Goal: Transaction & Acquisition: Purchase product/service

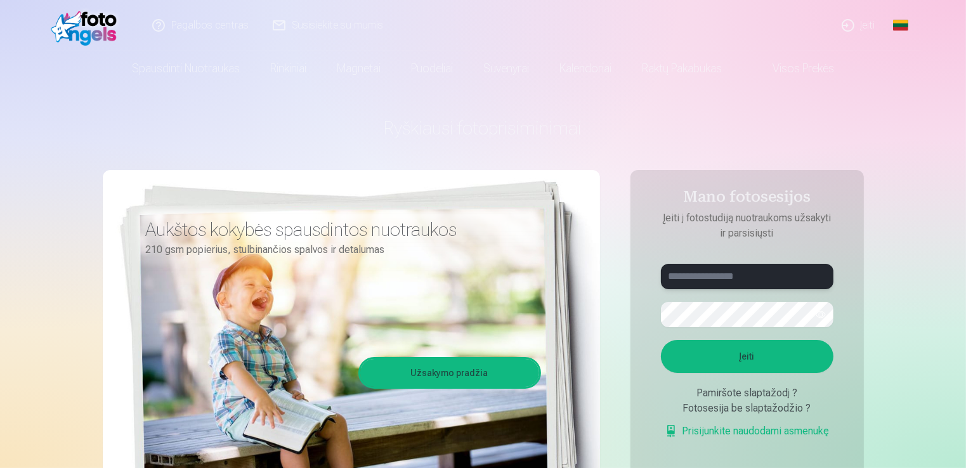
click at [708, 278] on input "text" at bounding box center [747, 276] width 173 height 25
type input "**********"
click at [754, 357] on button "Įeiti" at bounding box center [747, 356] width 173 height 33
click at [815, 317] on button "button" at bounding box center [821, 315] width 24 height 24
click at [763, 358] on button "Įeiti" at bounding box center [747, 356] width 173 height 33
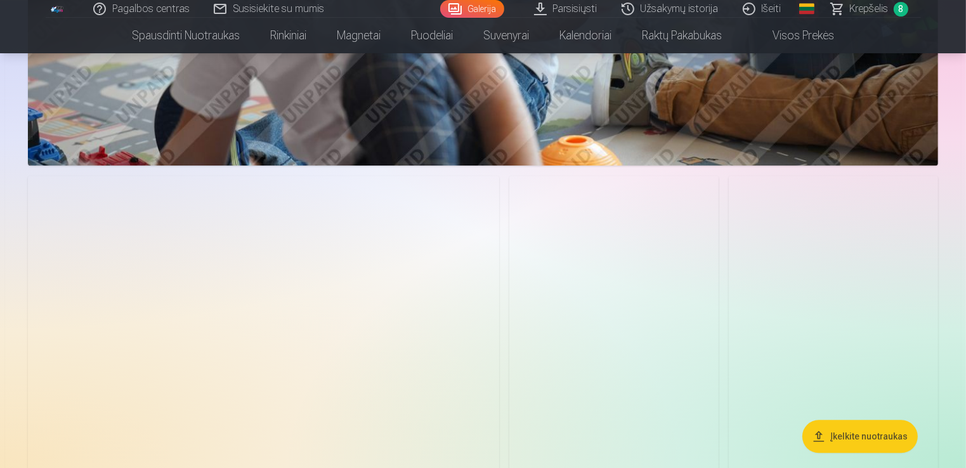
scroll to position [3032, 0]
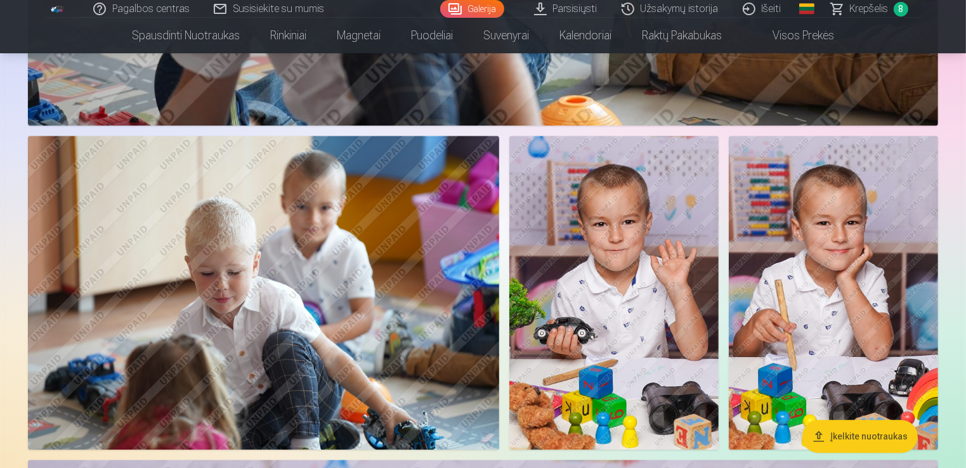
click at [874, 8] on span "Krepšelis" at bounding box center [869, 8] width 39 height 15
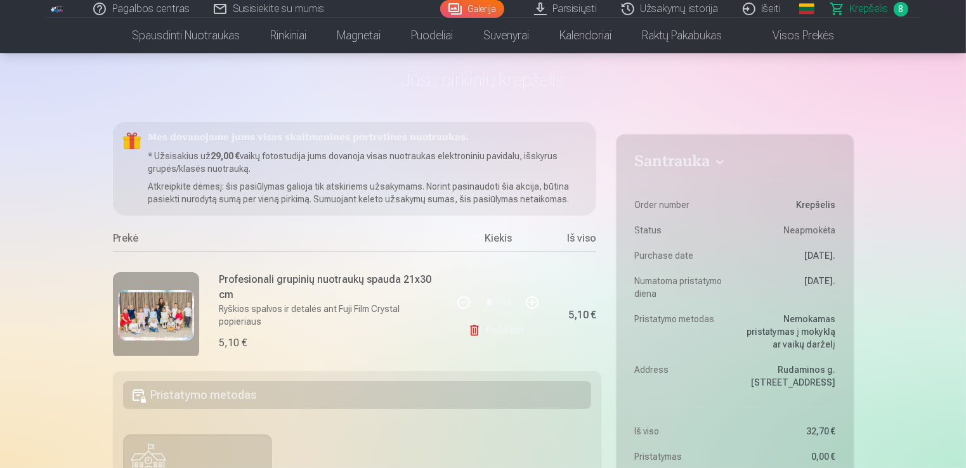
scroll to position [0, 30]
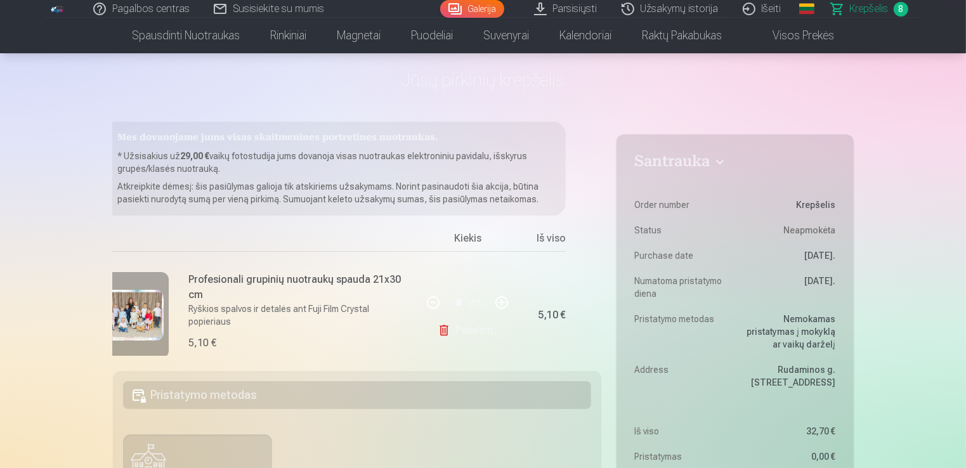
drag, startPoint x: 576, startPoint y: 355, endPoint x: 497, endPoint y: 352, distance: 79.4
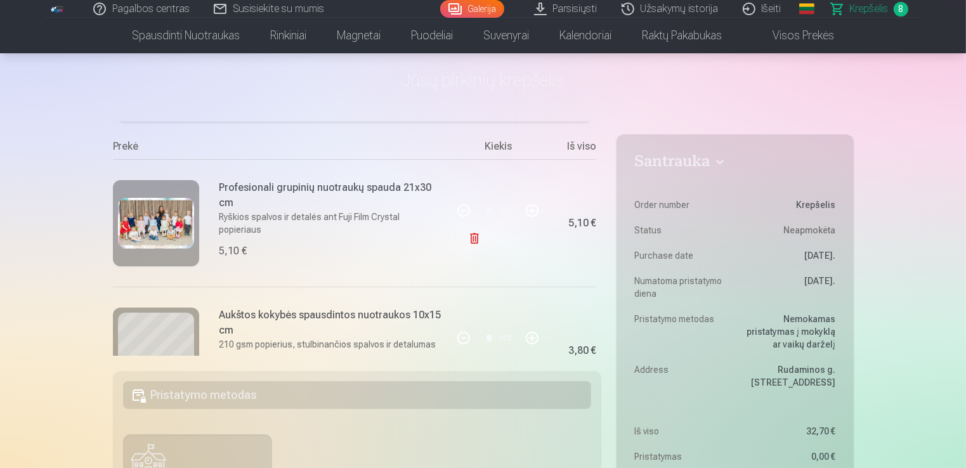
scroll to position [0, 0]
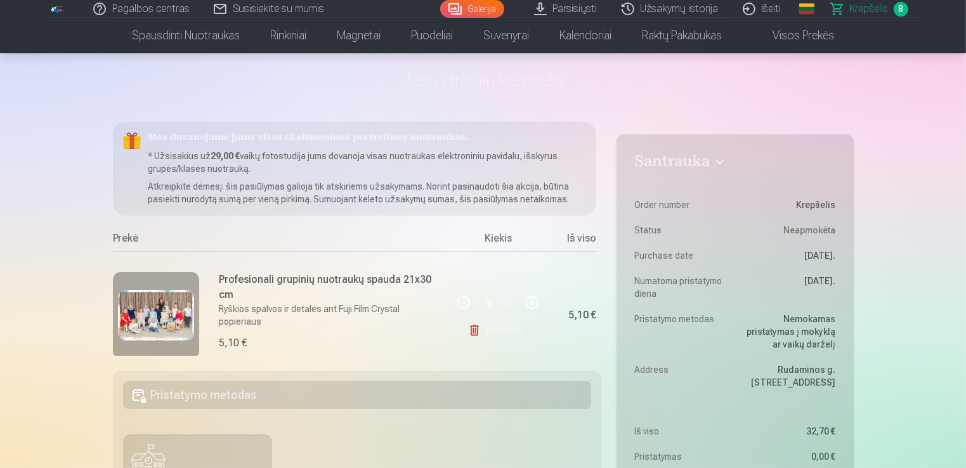
click at [597, 154] on div "Mes dovanojame jums visas skaitmenines portretines nuotraukas. * Užsisakius už …" at bounding box center [357, 239] width 489 height 234
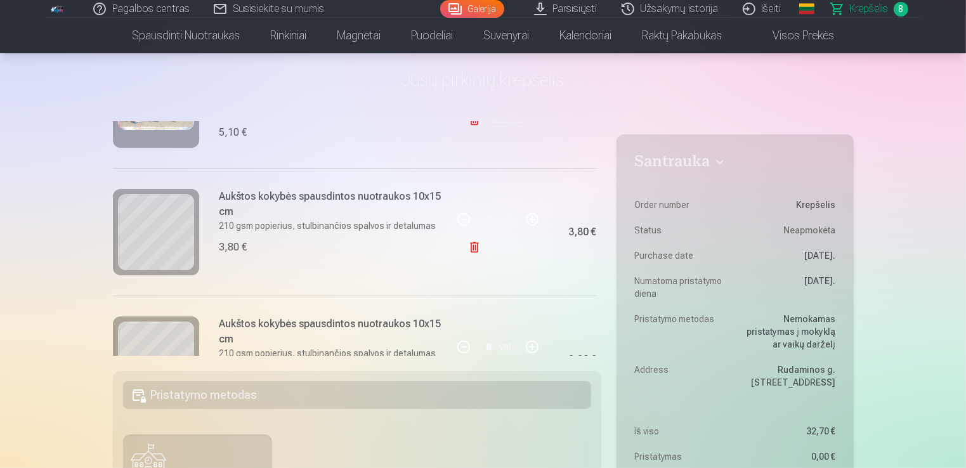
scroll to position [216, 0]
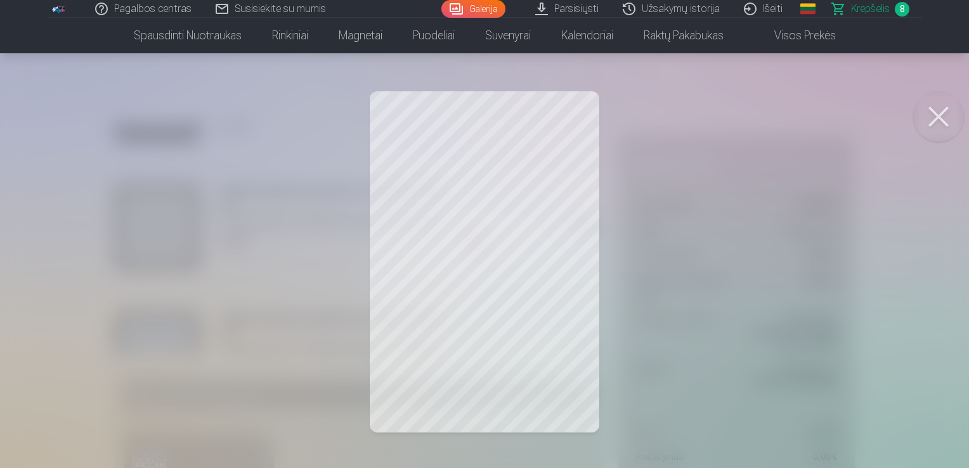
click at [948, 126] on button at bounding box center [939, 116] width 51 height 51
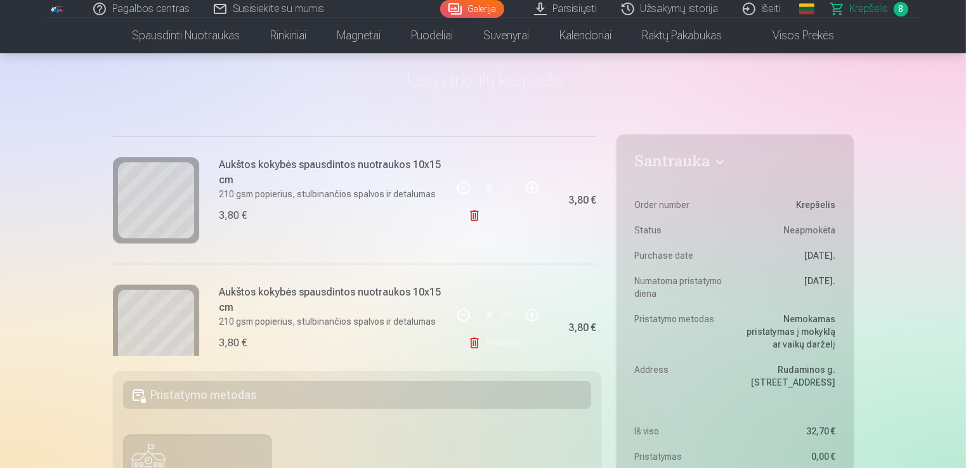
scroll to position [503, 0]
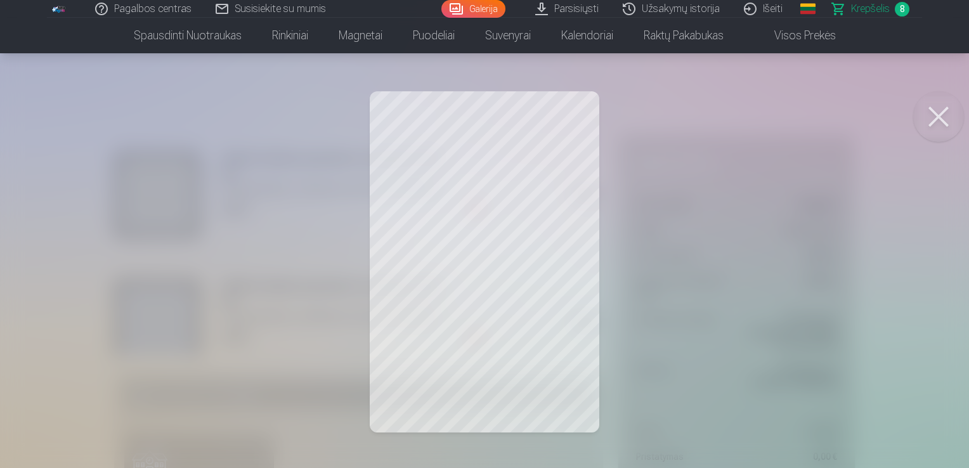
click at [938, 130] on button at bounding box center [939, 116] width 51 height 51
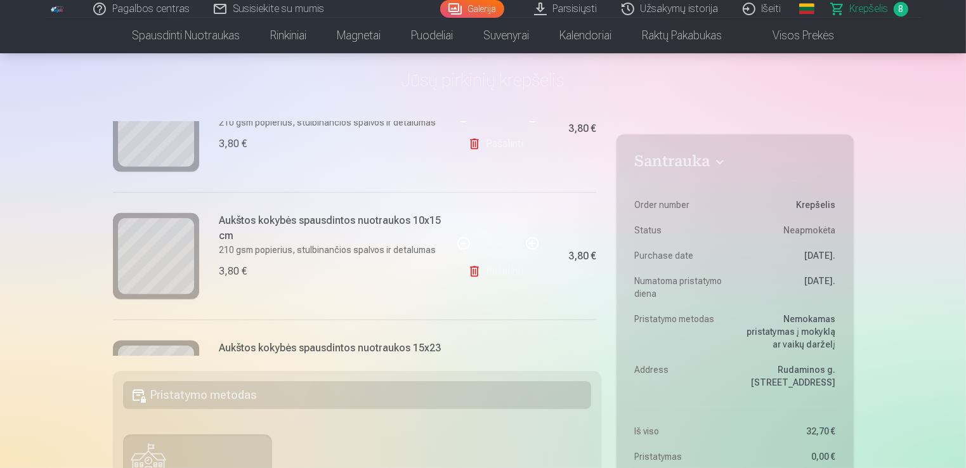
scroll to position [561, 0]
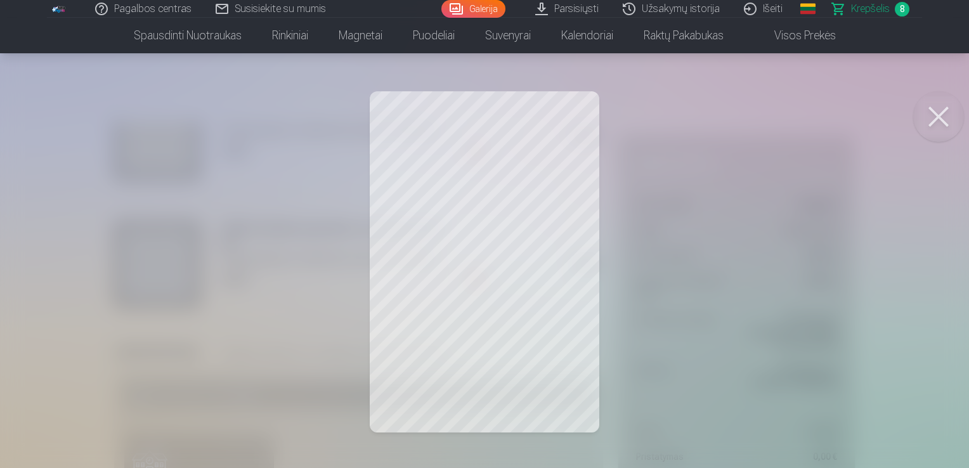
click at [947, 126] on button at bounding box center [939, 116] width 51 height 51
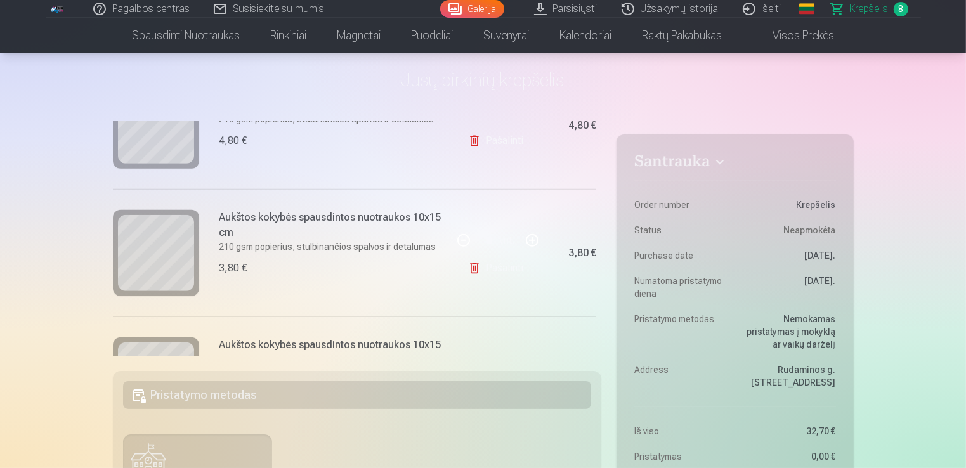
scroll to position [835, 0]
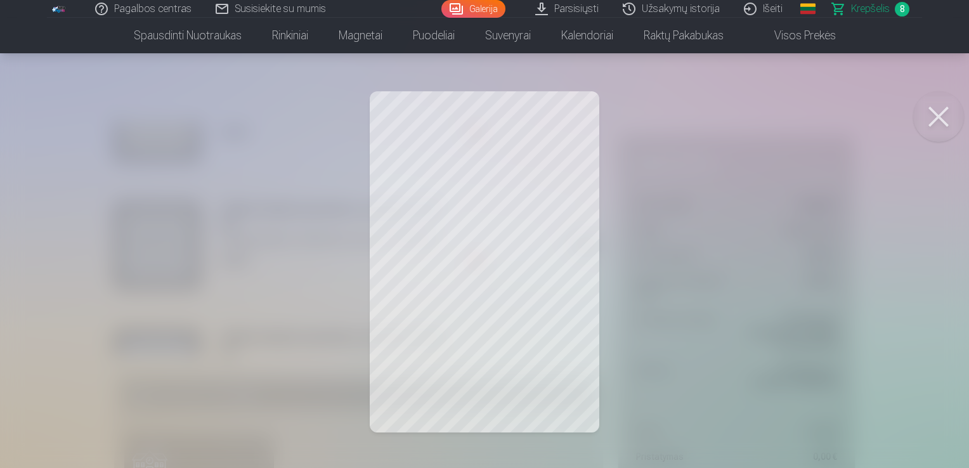
click at [938, 128] on button at bounding box center [939, 116] width 51 height 51
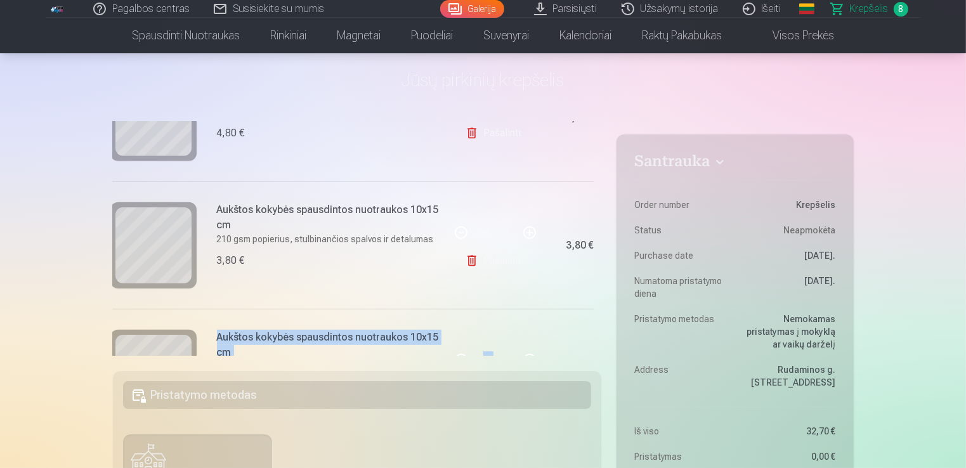
scroll to position [835, 30]
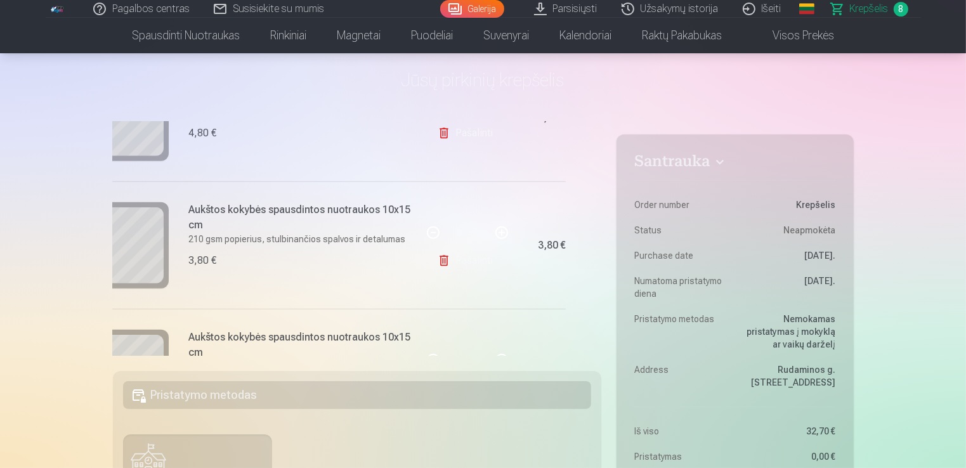
drag, startPoint x: 601, startPoint y: 315, endPoint x: 601, endPoint y: 308, distance: 7.0
click at [601, 308] on div "Mes dovanojame jums visas skaitmenines portretines nuotraukas. * Užsisakius už …" at bounding box center [357, 239] width 489 height 234
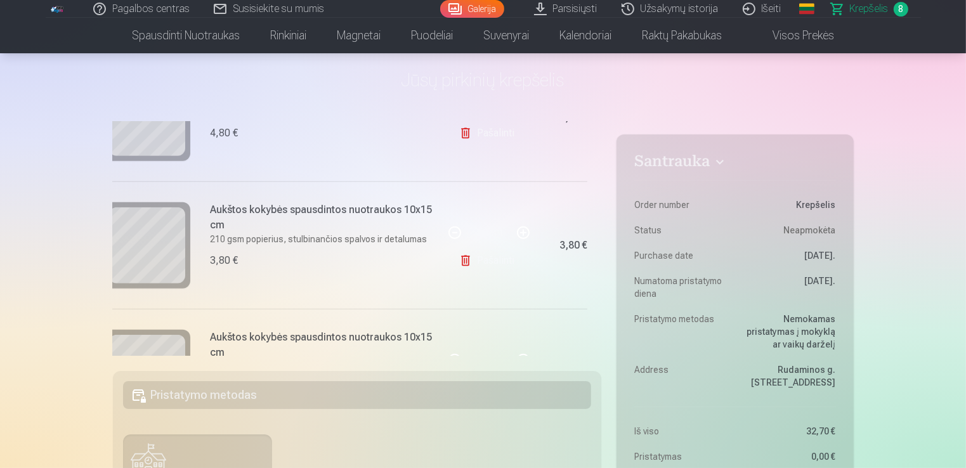
scroll to position [835, 0]
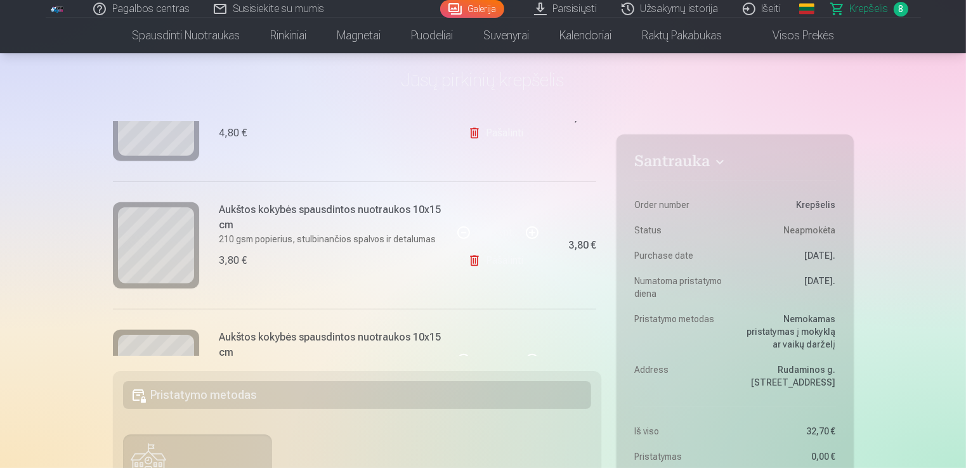
drag, startPoint x: 601, startPoint y: 305, endPoint x: 587, endPoint y: 298, distance: 15.9
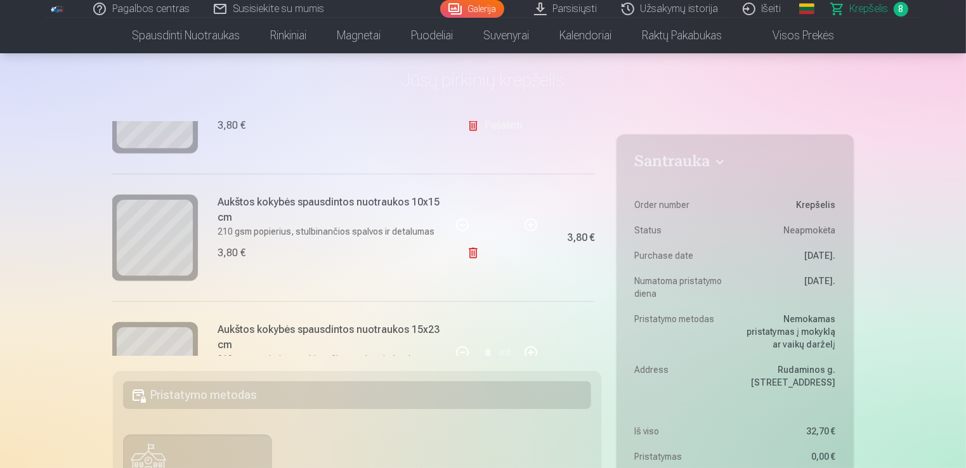
click at [497, 247] on link "Pašalinti" at bounding box center [497, 252] width 60 height 25
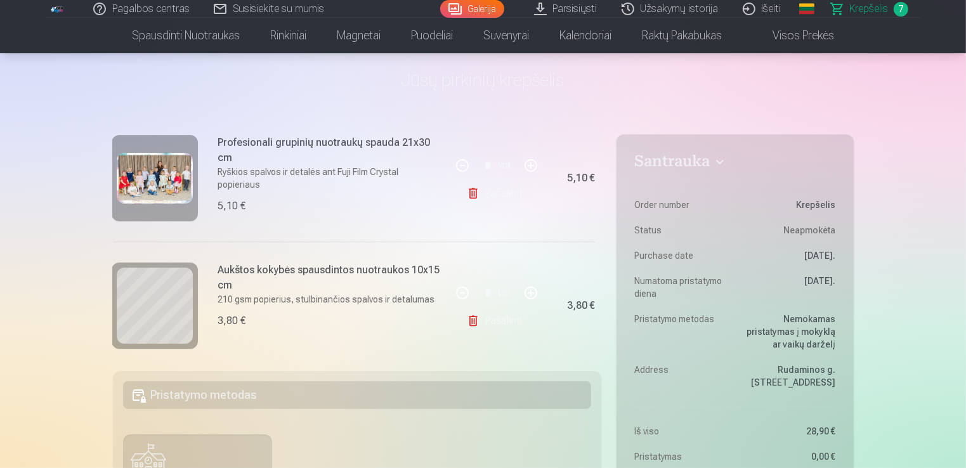
scroll to position [0, 1]
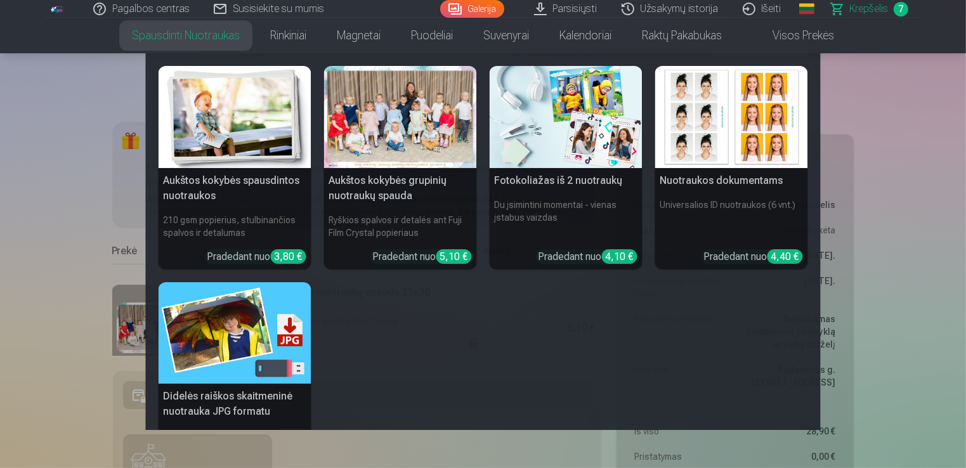
click at [253, 147] on img at bounding box center [235, 117] width 153 height 102
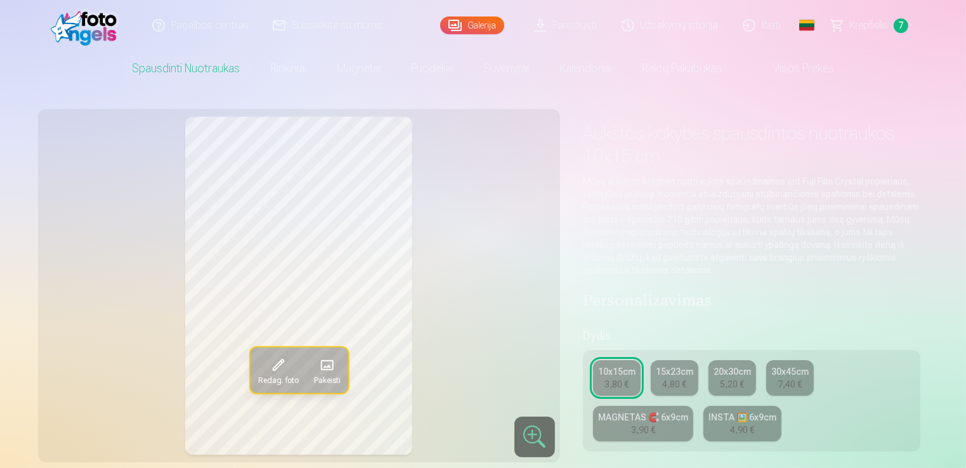
click at [964, 36] on header "Pagalbos centras Susisiekite su mumis Galerija Parsisiųsti Užsakymų istorija Iš…" at bounding box center [483, 43] width 966 height 86
click at [461, 27] on link "Galerija" at bounding box center [472, 25] width 64 height 18
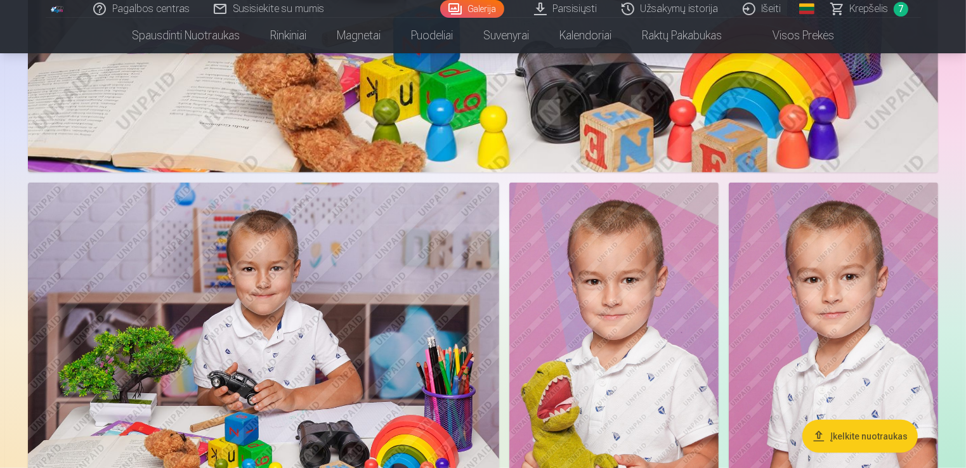
scroll to position [5736, 0]
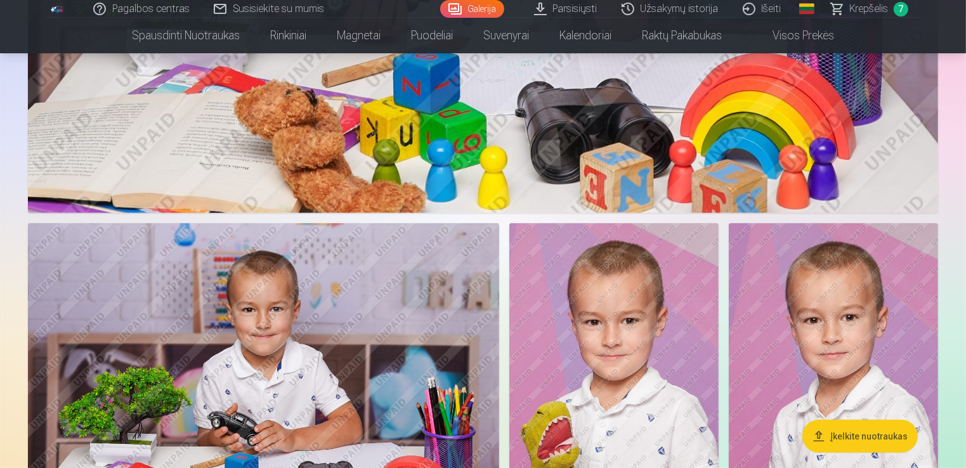
click at [888, 4] on link "Krepšelis 7" at bounding box center [871, 9] width 102 height 18
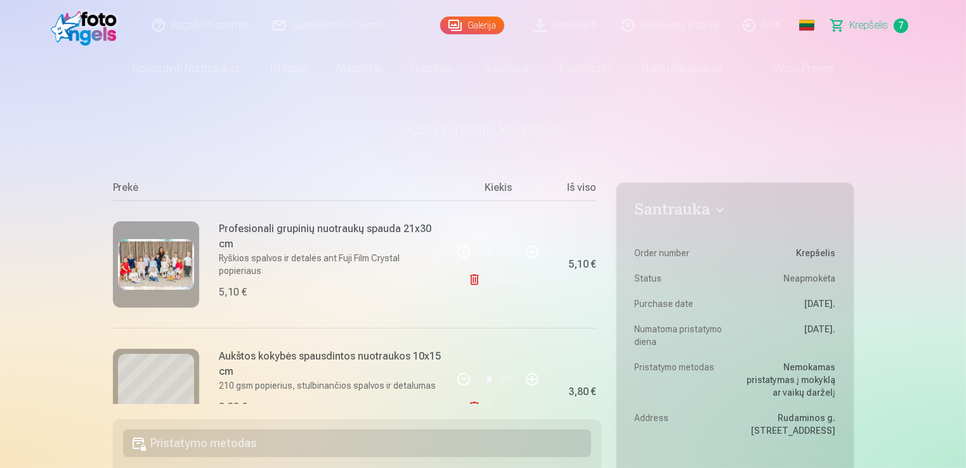
scroll to position [109, 0]
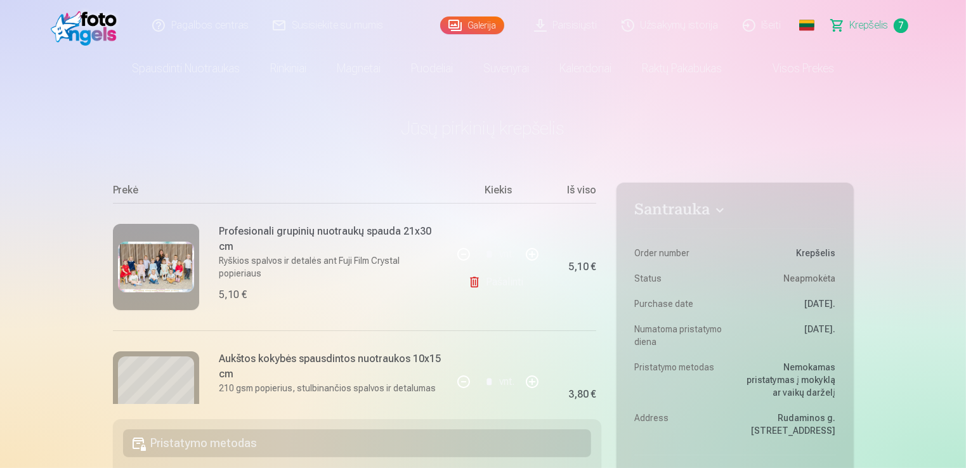
click at [475, 27] on link "Galerija" at bounding box center [472, 25] width 64 height 18
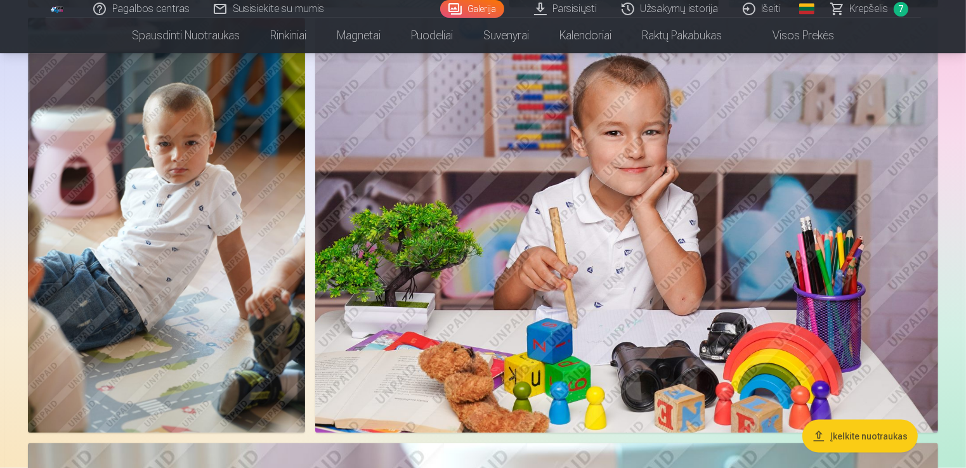
scroll to position [1447, 0]
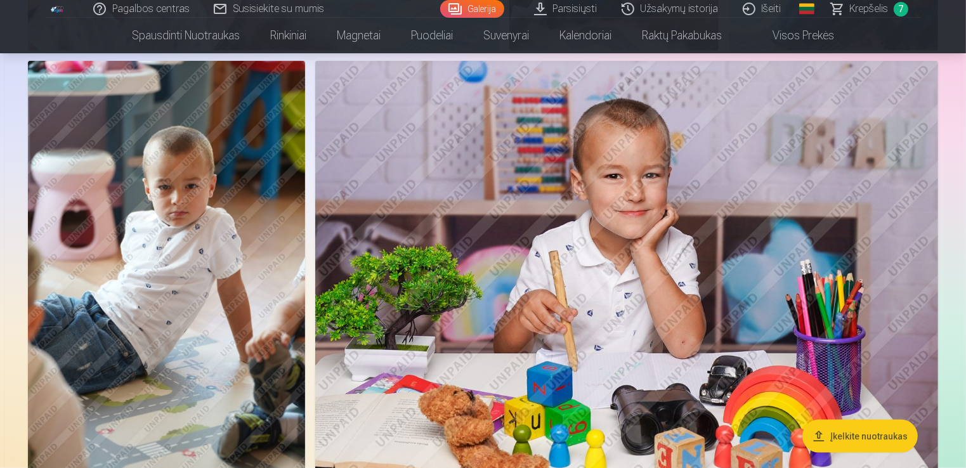
click at [731, 237] on img at bounding box center [626, 269] width 623 height 416
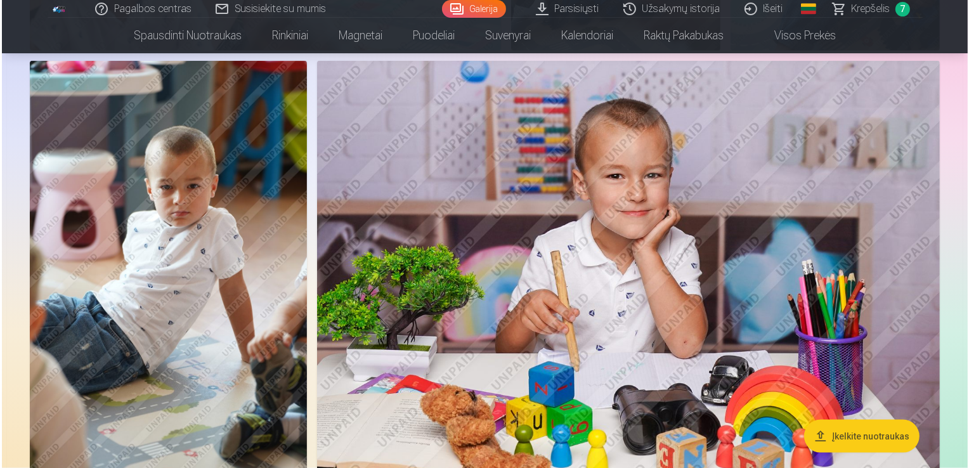
scroll to position [1450, 0]
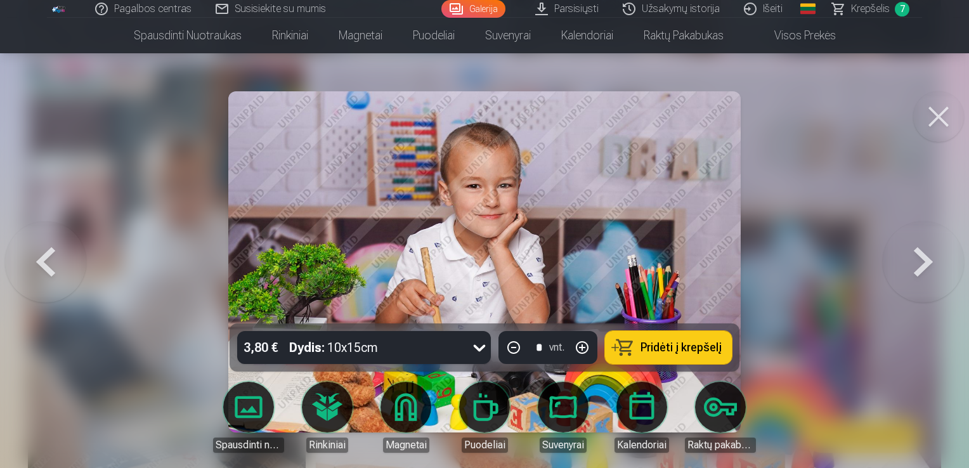
click at [702, 359] on button "Pridėti į krepšelį" at bounding box center [668, 347] width 127 height 33
click at [868, 8] on span "Krepšelis" at bounding box center [870, 8] width 39 height 15
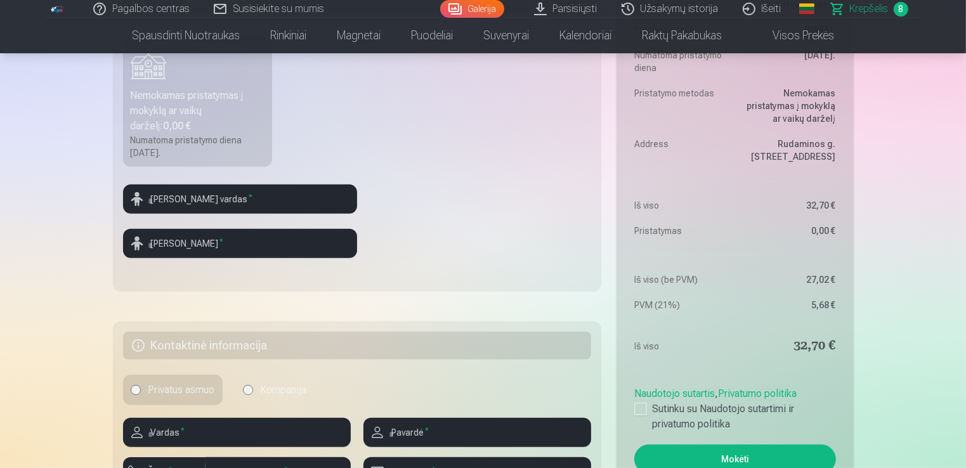
scroll to position [418, 0]
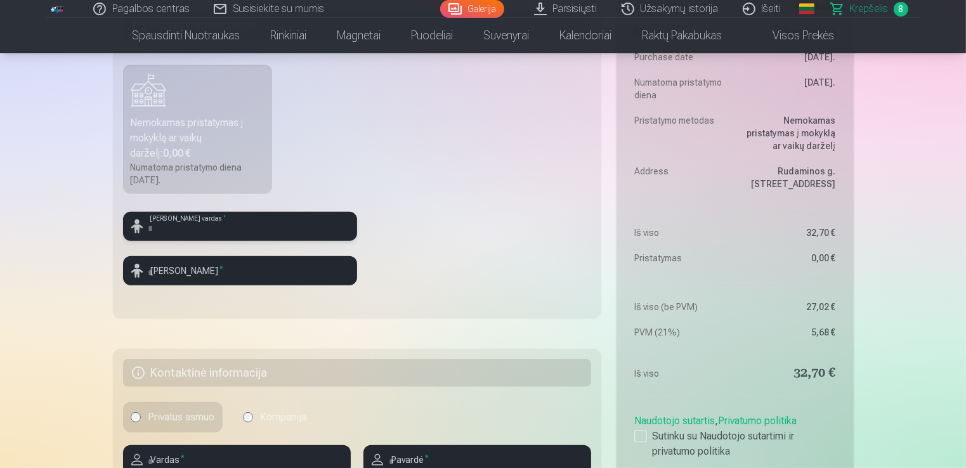
click at [214, 223] on input "text" at bounding box center [240, 226] width 234 height 29
type input "*******"
click at [211, 271] on input "text" at bounding box center [240, 270] width 234 height 29
type input "*********"
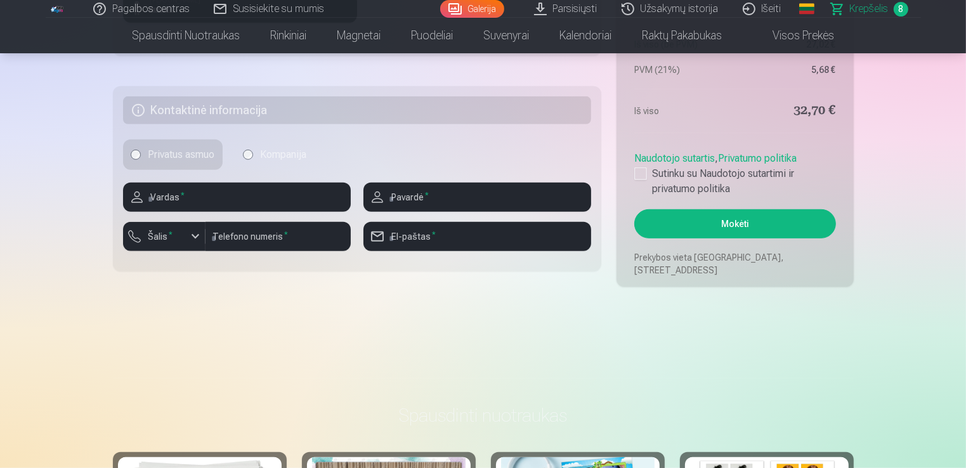
scroll to position [692, 0]
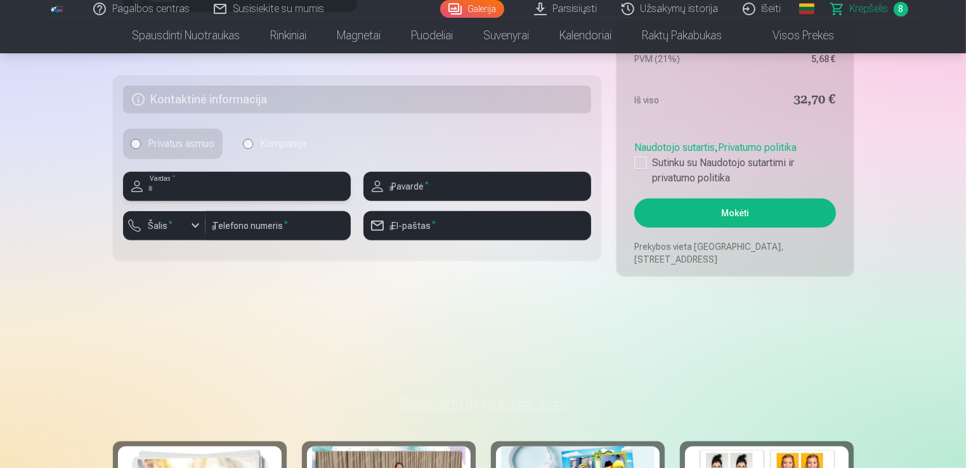
click at [228, 188] on input "text" at bounding box center [237, 186] width 228 height 29
type input "*******"
type input "*********"
type input "**********"
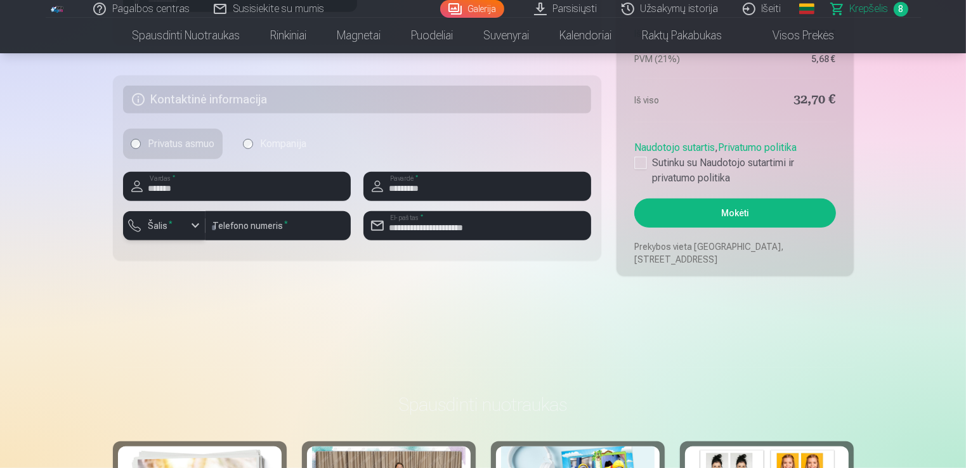
click at [188, 223] on div "button" at bounding box center [195, 225] width 15 height 15
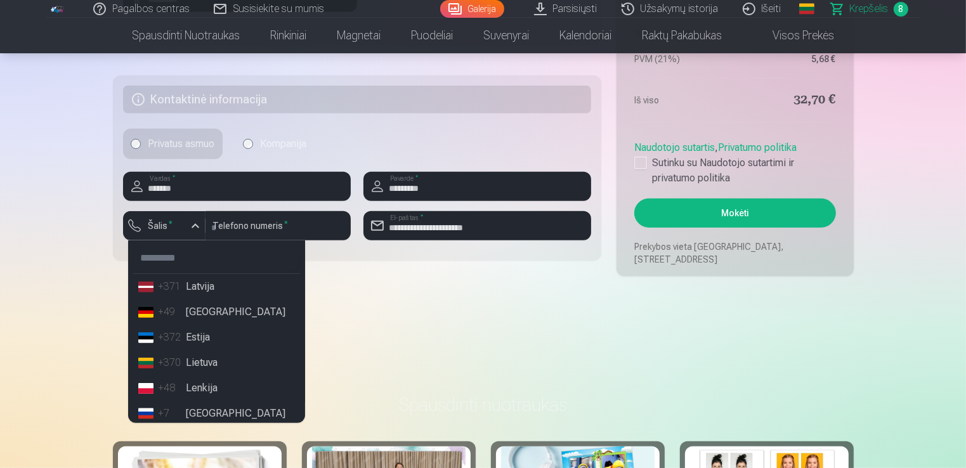
click at [200, 364] on li "+370 Lietuva" at bounding box center [216, 362] width 167 height 25
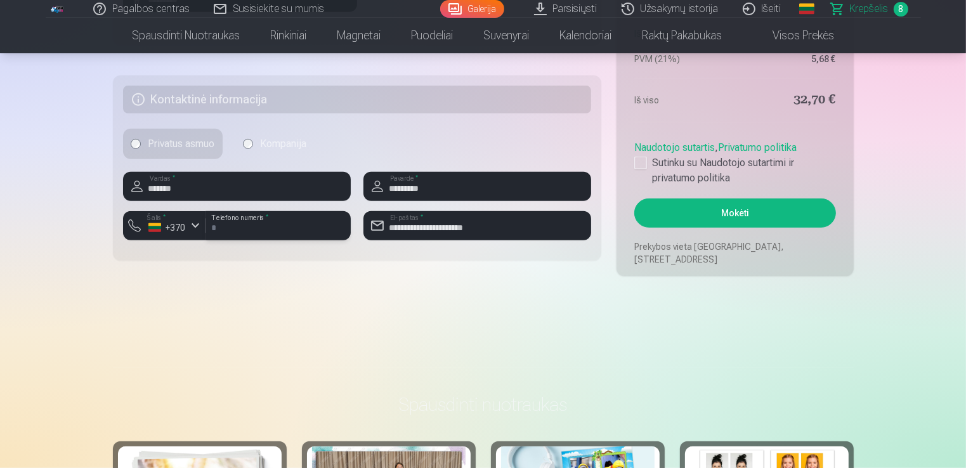
click at [214, 227] on input "*********" at bounding box center [278, 225] width 145 height 29
type input "********"
click at [638, 159] on div at bounding box center [640, 163] width 13 height 13
click at [774, 32] on link "Visos prekės" at bounding box center [793, 36] width 112 height 36
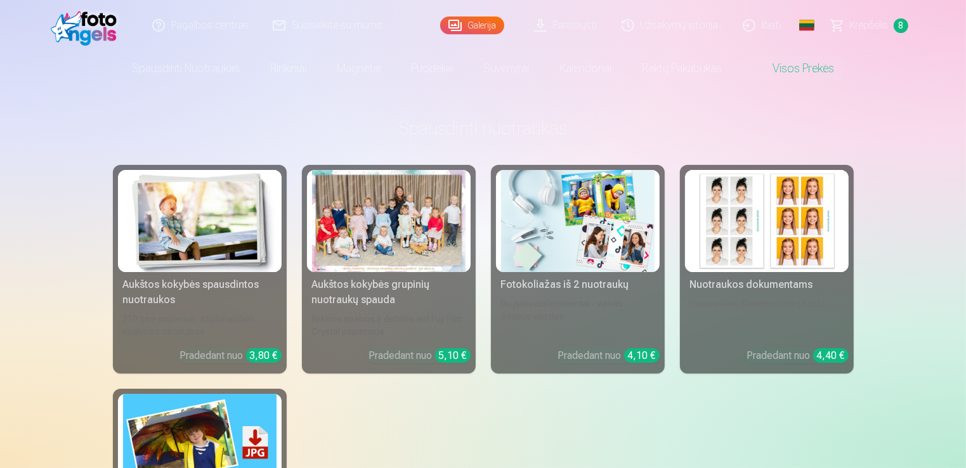
click at [855, 29] on span "Krepšelis" at bounding box center [869, 25] width 39 height 15
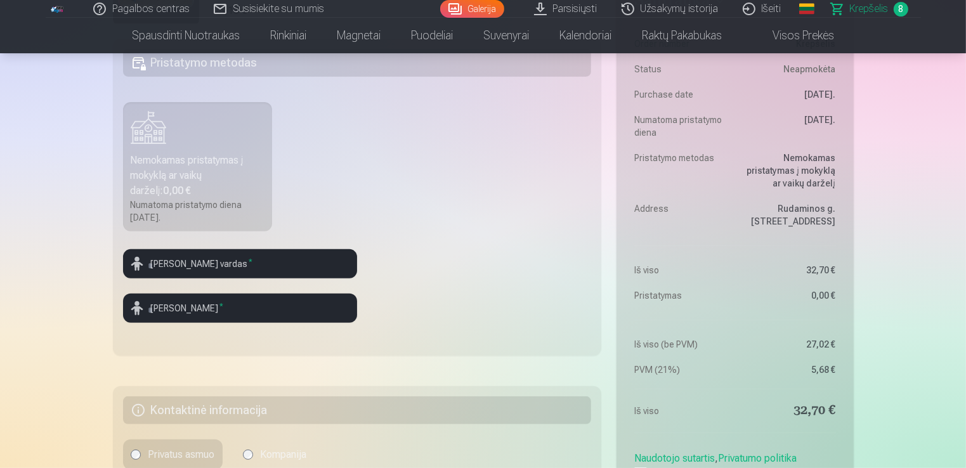
scroll to position [431, 0]
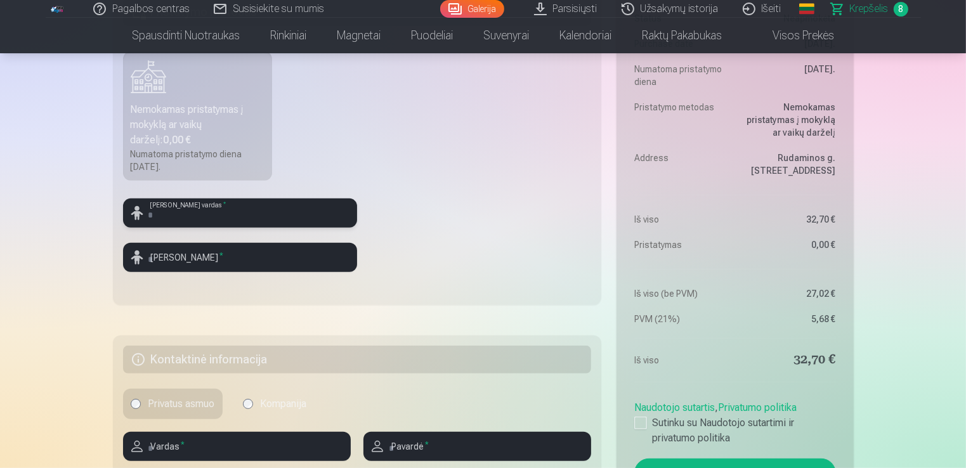
click at [302, 223] on input "text" at bounding box center [240, 213] width 234 height 29
type input "*******"
type input "*********"
type input "*******"
type input "*********"
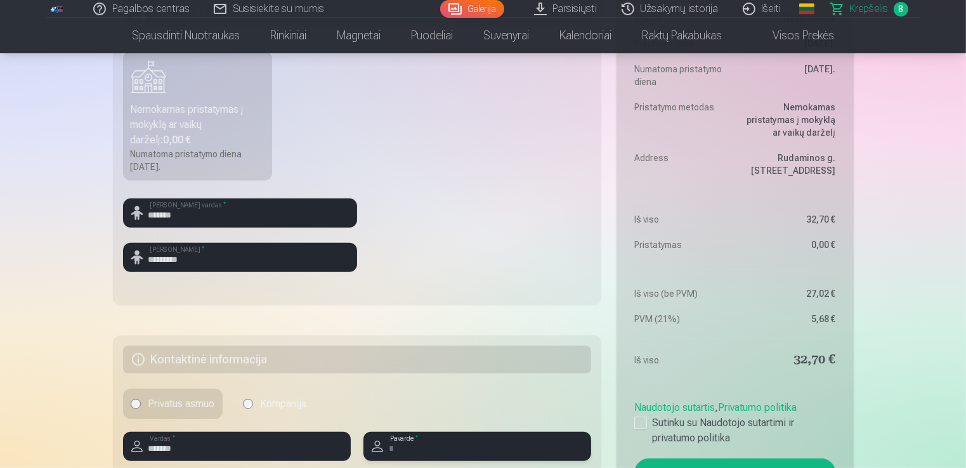
type input "********"
type input "**********"
drag, startPoint x: 964, startPoint y: 75, endPoint x: 971, endPoint y: 123, distance: 48.8
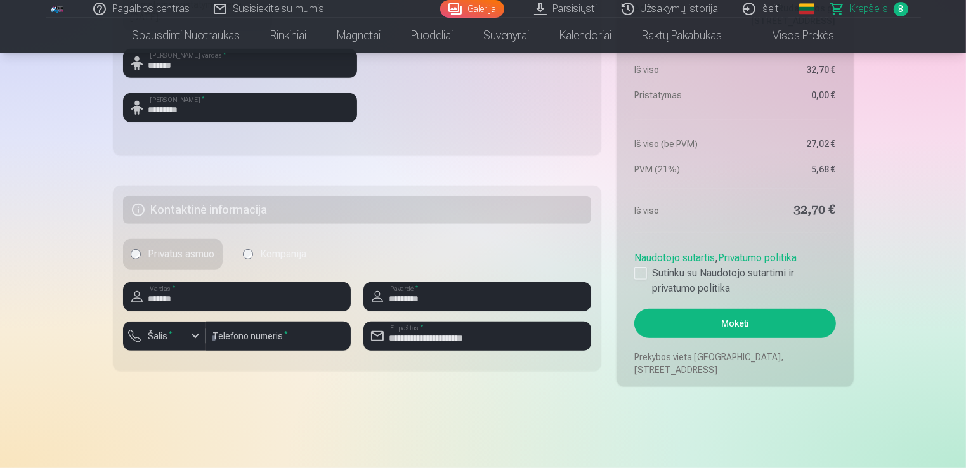
scroll to position [609, 0]
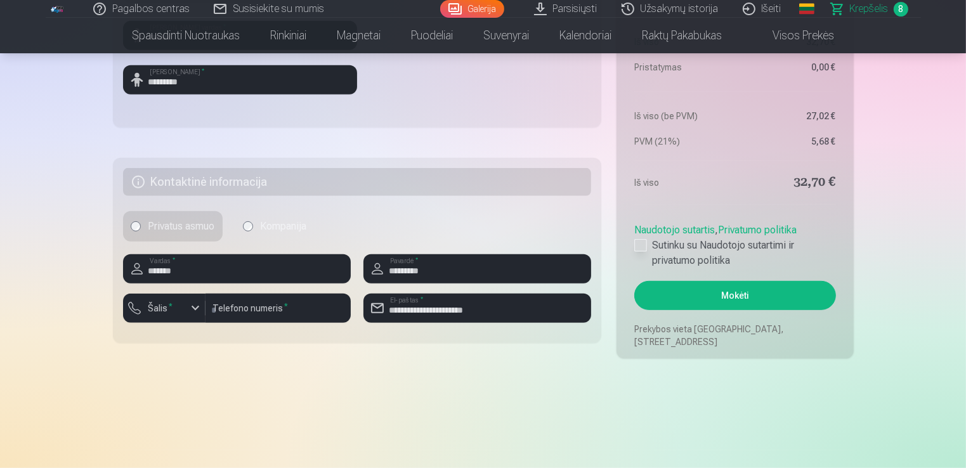
click at [641, 248] on div at bounding box center [640, 245] width 13 height 13
click at [711, 300] on button "Mokėti" at bounding box center [734, 295] width 201 height 29
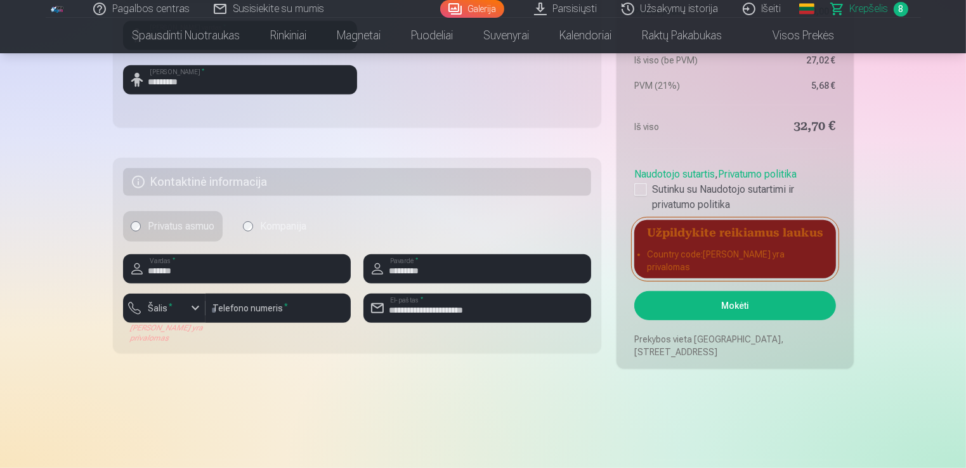
drag, startPoint x: 966, startPoint y: 72, endPoint x: 967, endPoint y: 43, distance: 29.2
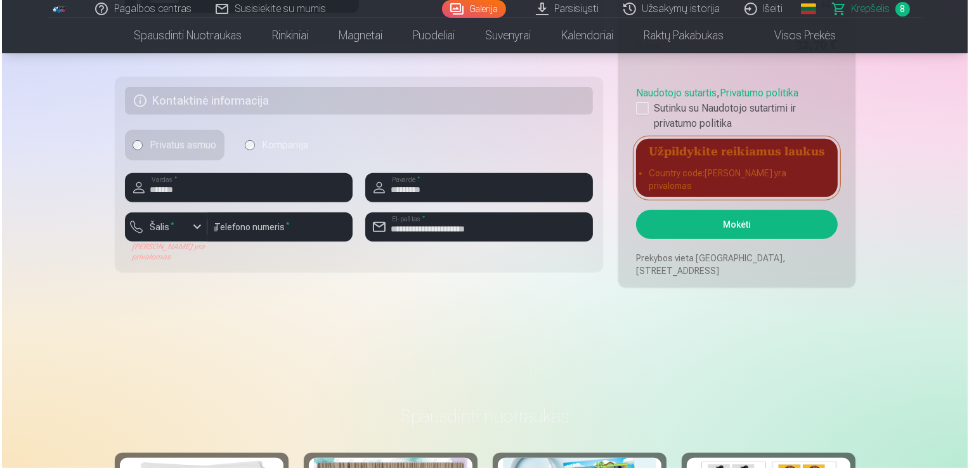
scroll to position [711, 0]
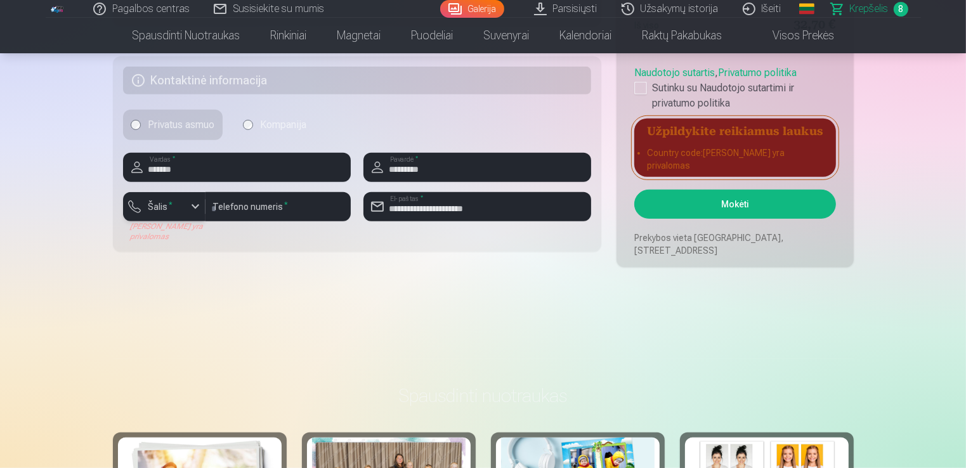
click at [169, 209] on label "Šalis *" at bounding box center [160, 206] width 35 height 13
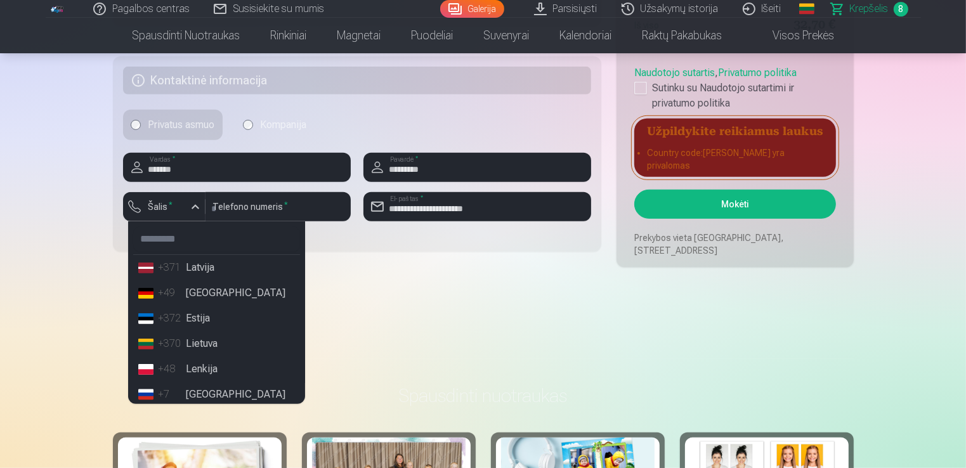
click at [188, 345] on li "+370 Lietuva" at bounding box center [216, 343] width 167 height 25
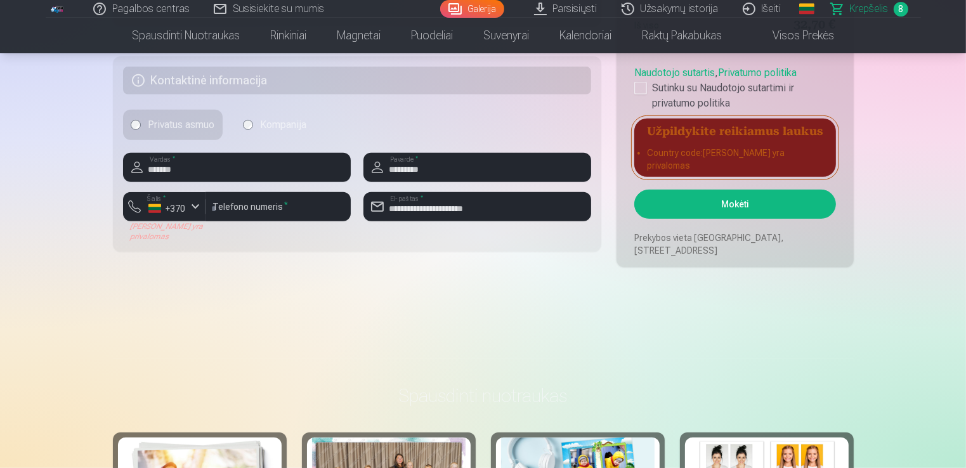
click at [773, 204] on button "Mokėti" at bounding box center [734, 204] width 201 height 29
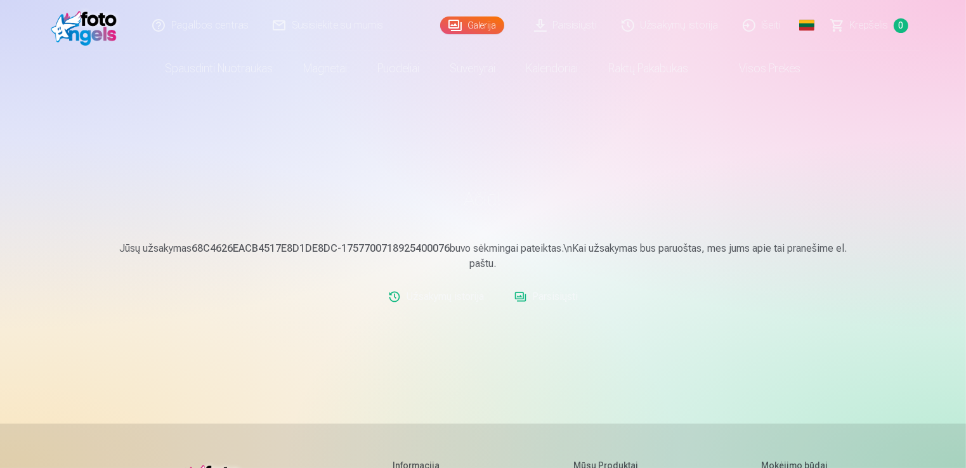
click at [772, 30] on link "Išeiti" at bounding box center [763, 25] width 63 height 51
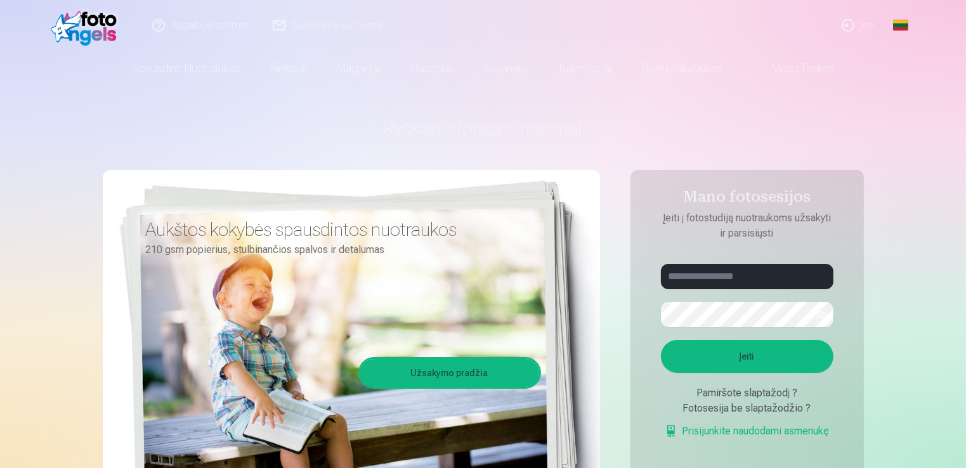
click at [858, 25] on link "Įeiti" at bounding box center [860, 25] width 58 height 51
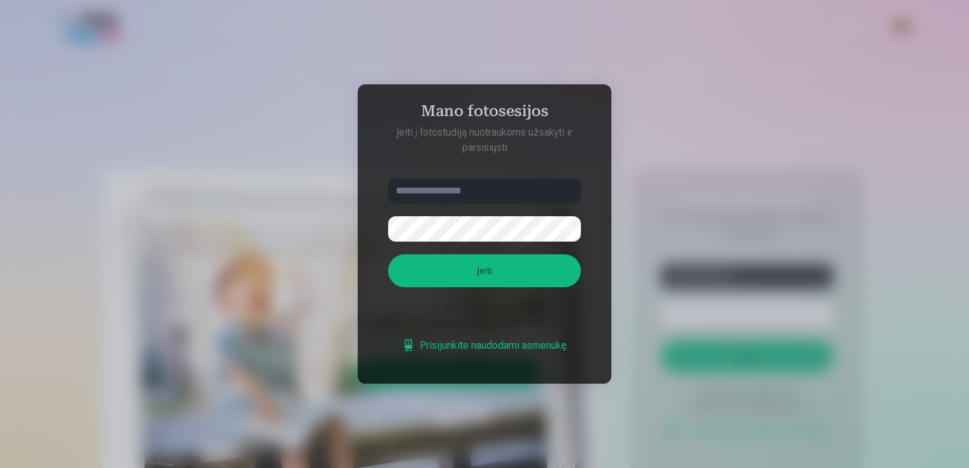
click at [463, 197] on input "text" at bounding box center [484, 190] width 193 height 25
type input "**********"
click at [454, 265] on button "Įeiti" at bounding box center [484, 270] width 193 height 33
